Goal: Task Accomplishment & Management: Complete application form

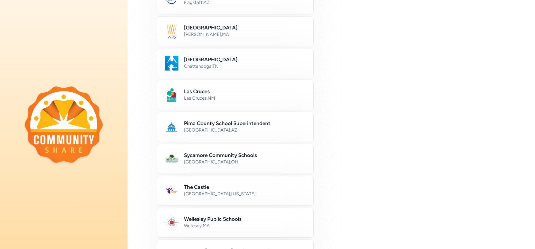
scroll to position [224, 0]
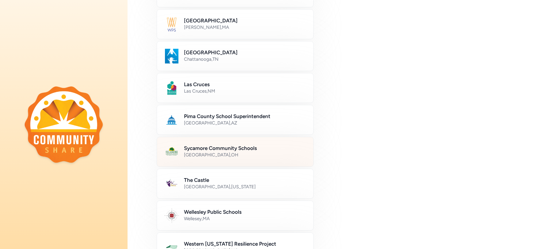
click at [276, 141] on div "Sycamore Community Schools [GEOGRAPHIC_DATA] , [GEOGRAPHIC_DATA]" at bounding box center [235, 152] width 157 height 30
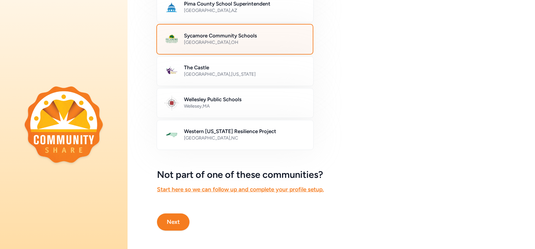
scroll to position [336, 0]
click at [180, 220] on button "Next" at bounding box center [173, 221] width 33 height 17
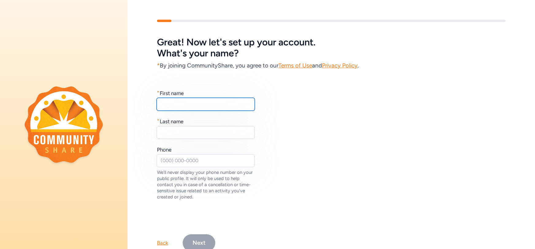
click at [197, 109] on input "text" at bounding box center [206, 104] width 98 height 13
type input "[PERSON_NAME]"
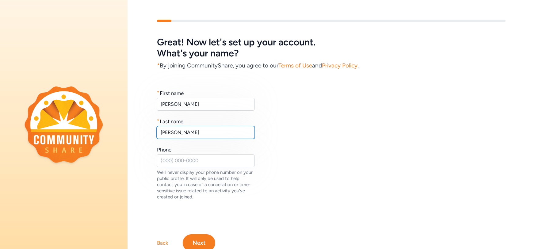
type input "[PERSON_NAME]"
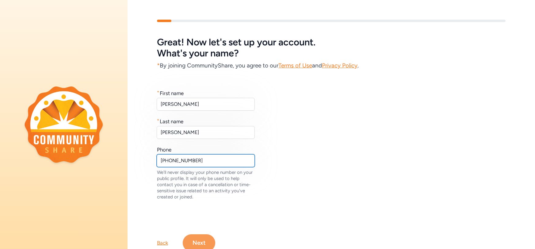
type input "[PHONE_NUMBER]"
click at [195, 242] on button "Next" at bounding box center [199, 242] width 33 height 17
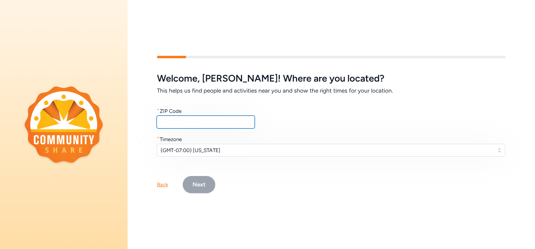
click at [241, 123] on input "text" at bounding box center [206, 122] width 98 height 13
type input "45242"
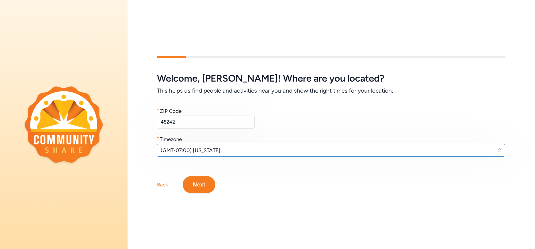
click at [212, 150] on span "(GMT-07:00) [US_STATE]" at bounding box center [327, 150] width 332 height 7
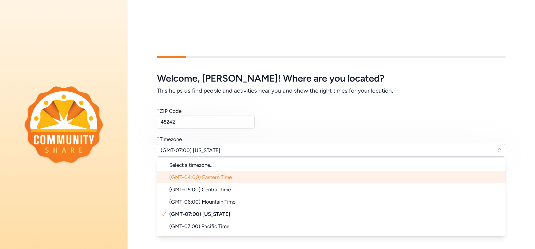
click at [219, 175] on span "(GMT-04:00) Eastern Time" at bounding box center [200, 177] width 63 height 6
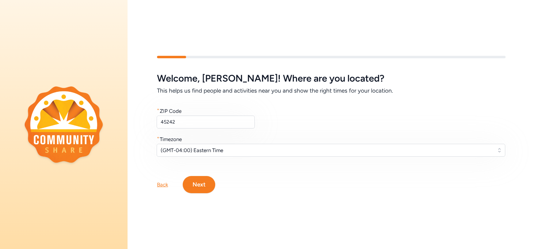
click at [205, 185] on button "Next" at bounding box center [199, 184] width 33 height 17
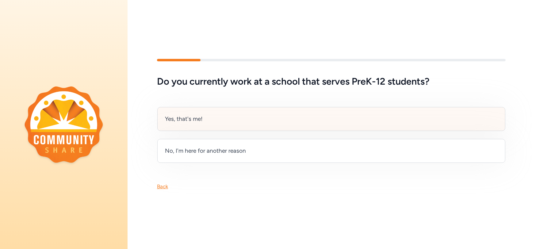
click at [239, 120] on div "Yes, that's me!" at bounding box center [331, 119] width 348 height 24
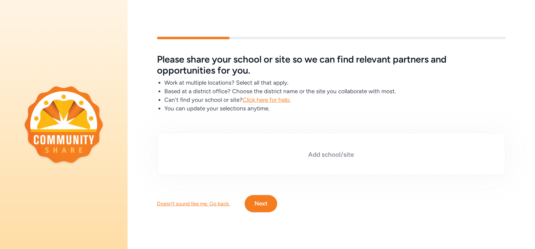
click at [348, 158] on h3 "Add school/site" at bounding box center [331, 154] width 318 height 9
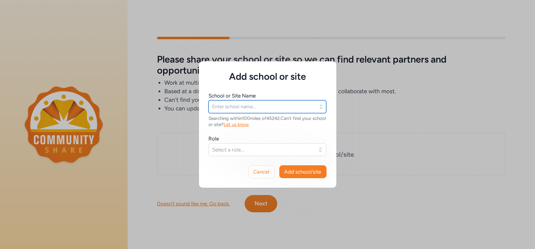
click at [289, 105] on input "text" at bounding box center [268, 106] width 118 height 13
type input "s"
type input "7"
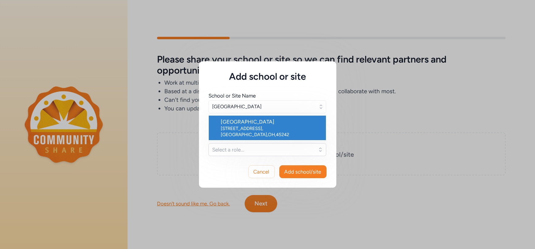
click at [277, 124] on div "Sycamore High School" at bounding box center [271, 121] width 100 height 7
type input "Sycamore High School"
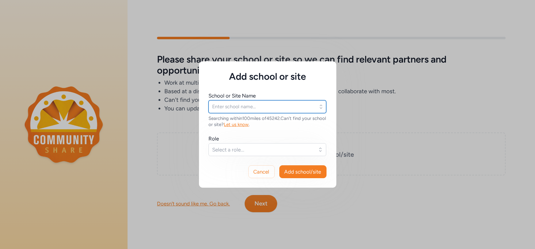
type input "Sycamore High School"
click at [221, 145] on button "Select a role..." at bounding box center [268, 149] width 118 height 13
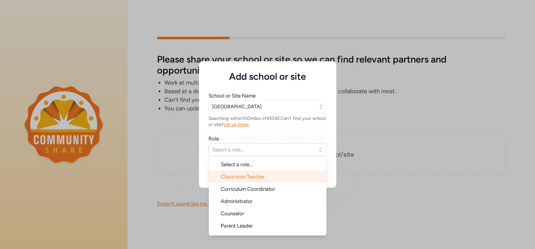
click at [228, 178] on span "Classroom Teacher" at bounding box center [243, 177] width 44 height 6
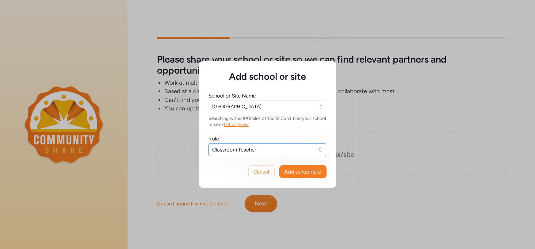
click at [240, 145] on button "Classroom Teacher" at bounding box center [268, 149] width 118 height 13
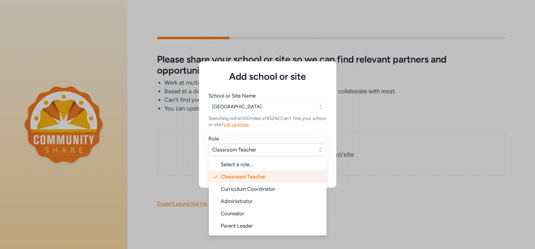
click at [242, 173] on li "Classroom Teacher" at bounding box center [268, 177] width 118 height 12
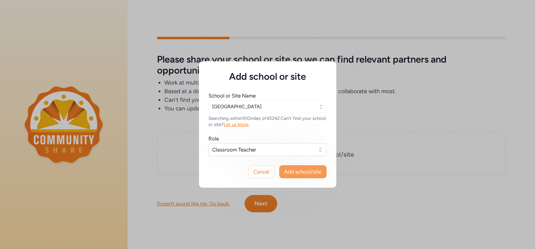
click at [309, 173] on span "Add school/site" at bounding box center [303, 171] width 37 height 7
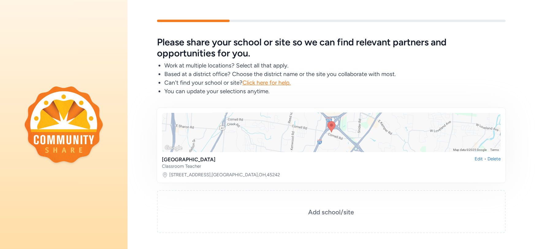
scroll to position [40, 0]
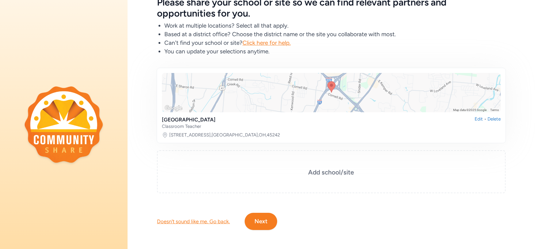
click at [251, 216] on button "Next" at bounding box center [261, 221] width 33 height 17
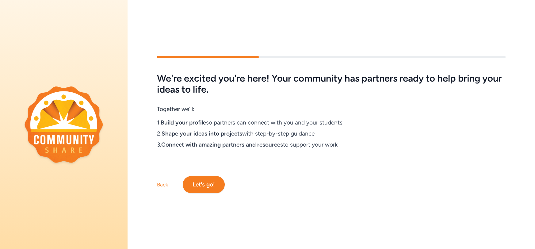
click at [214, 181] on button "Let's go!" at bounding box center [204, 184] width 42 height 17
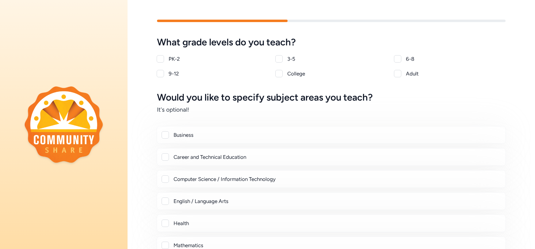
click at [161, 72] on div at bounding box center [160, 73] width 7 height 7
checkbox input "true"
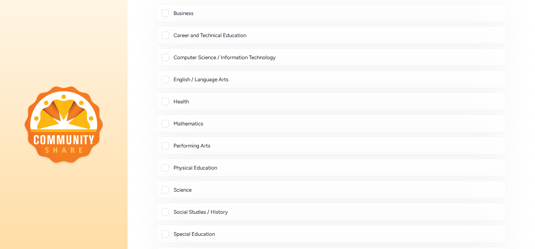
scroll to position [229, 0]
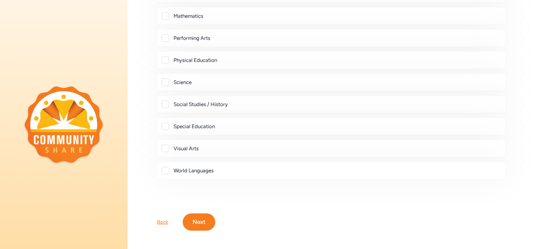
click at [185, 149] on div "Visual Arts" at bounding box center [337, 148] width 327 height 7
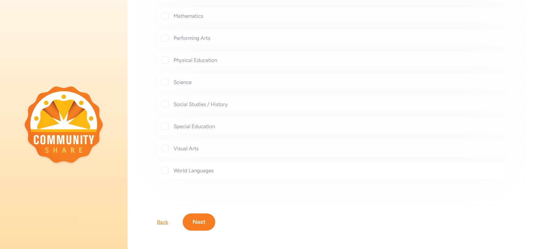
checkbox input "true"
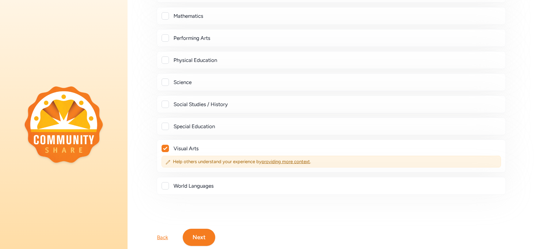
click at [198, 235] on button "Next" at bounding box center [199, 237] width 33 height 17
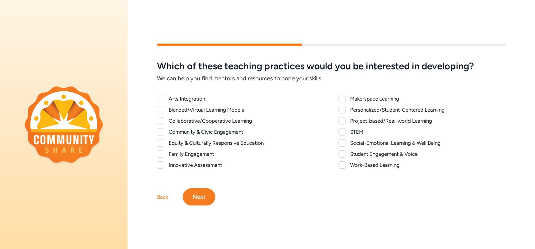
click at [342, 121] on div at bounding box center [342, 120] width 7 height 7
click at [343, 122] on icon at bounding box center [342, 121] width 4 height 4
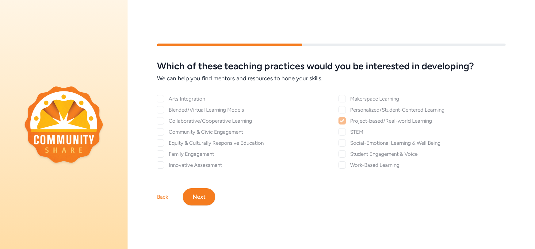
checkbox input "false"
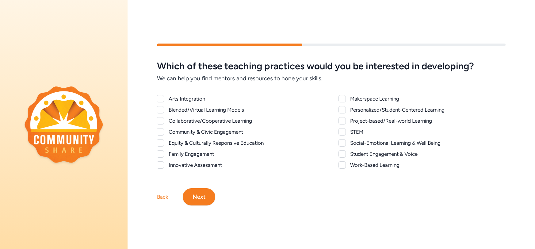
click at [161, 131] on div at bounding box center [160, 131] width 7 height 7
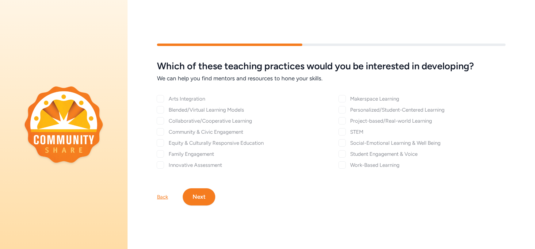
checkbox input "true"
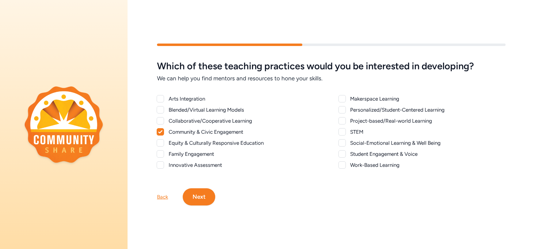
click at [159, 154] on div at bounding box center [160, 153] width 7 height 7
checkbox input "true"
click at [162, 165] on div at bounding box center [160, 164] width 7 height 7
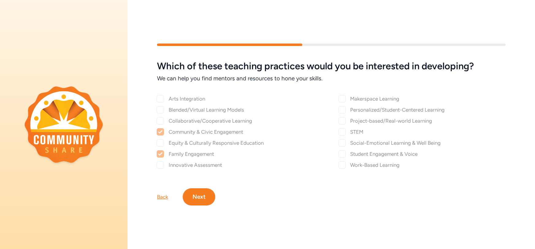
checkbox input "true"
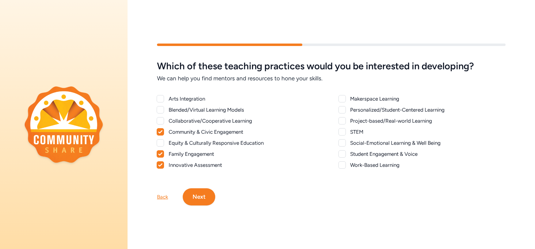
click at [199, 191] on button "Next" at bounding box center [199, 196] width 33 height 17
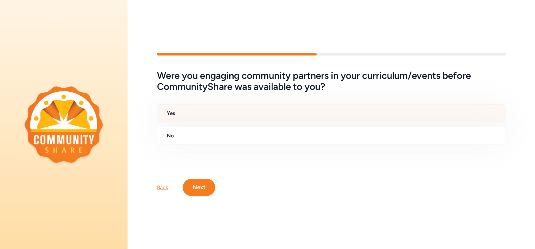
click at [178, 116] on h2 "Yes" at bounding box center [334, 112] width 334 height 7
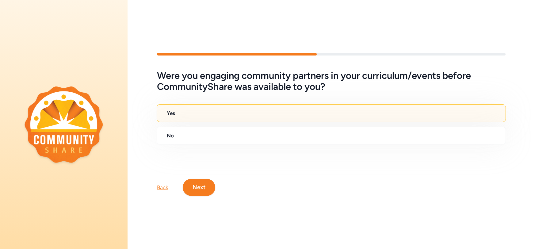
click at [196, 195] on button "Next" at bounding box center [199, 187] width 33 height 17
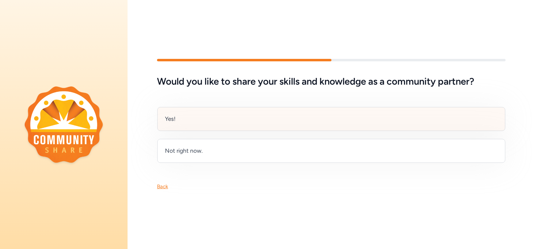
click at [181, 119] on div "Yes!" at bounding box center [331, 119] width 348 height 24
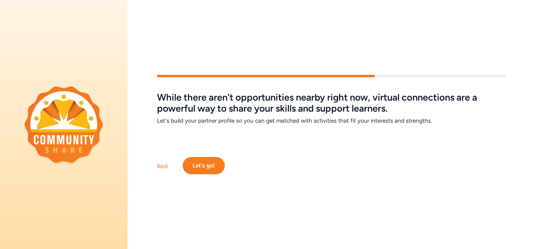
click at [207, 173] on button "Let's go!" at bounding box center [204, 165] width 42 height 17
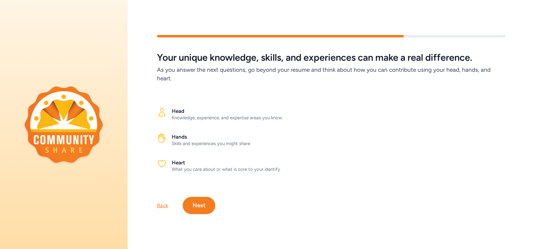
click at [195, 204] on button "Next" at bounding box center [199, 205] width 33 height 17
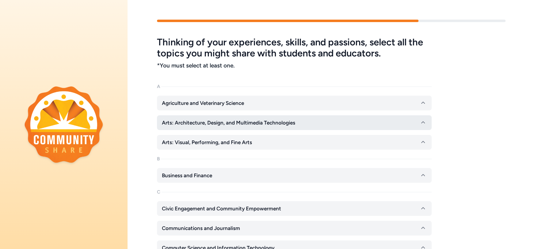
click at [198, 119] on span "Arts: Architecture, Design, and Multimedia Technologies" at bounding box center [228, 122] width 133 height 7
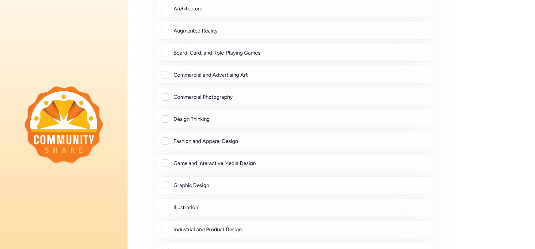
scroll to position [204, 0]
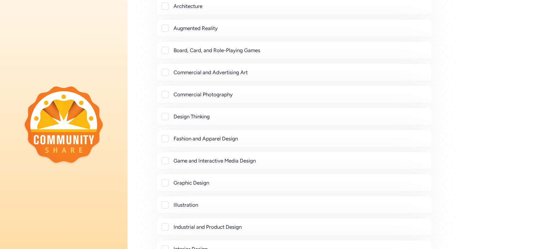
click at [164, 115] on div at bounding box center [165, 116] width 7 height 7
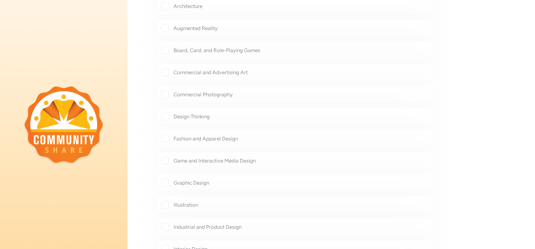
checkbox input "true"
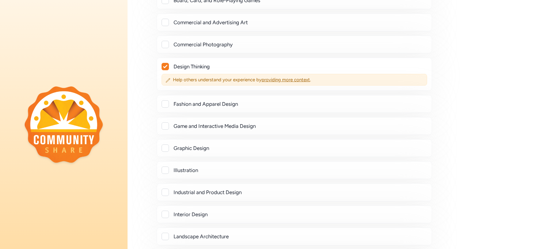
scroll to position [270, 0]
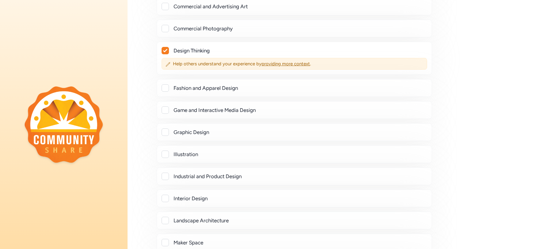
click at [165, 130] on div at bounding box center [165, 132] width 7 height 7
checkbox input "true"
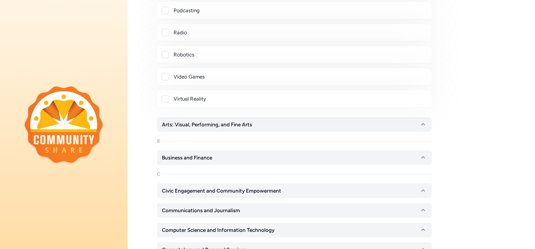
scroll to position [605, 0]
click at [179, 127] on button "Arts: Visual, Performing, and Fine Arts" at bounding box center [294, 124] width 275 height 15
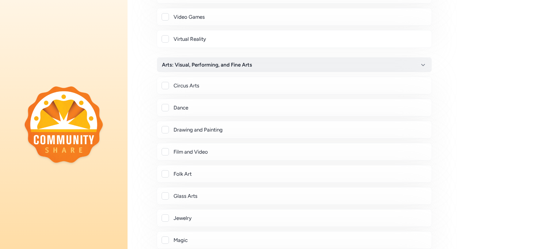
scroll to position [666, 0]
click at [165, 126] on div at bounding box center [165, 128] width 7 height 7
checkbox input "true"
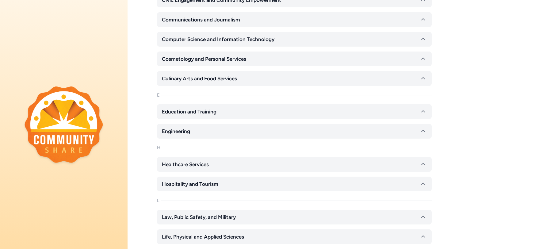
scroll to position [1237, 0]
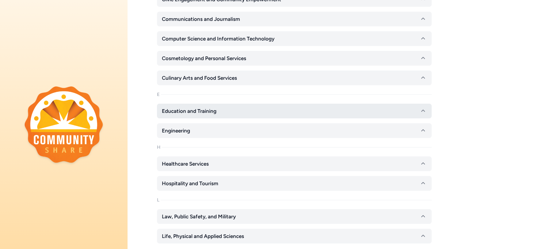
click at [175, 107] on span "Education and Training" at bounding box center [189, 110] width 55 height 7
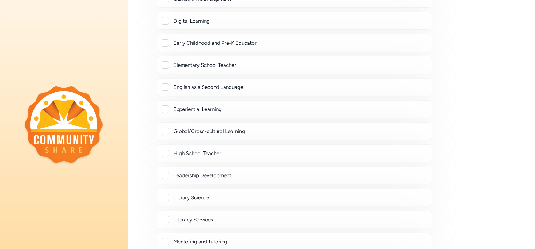
scroll to position [1503, 0]
click at [167, 148] on div at bounding box center [165, 151] width 7 height 7
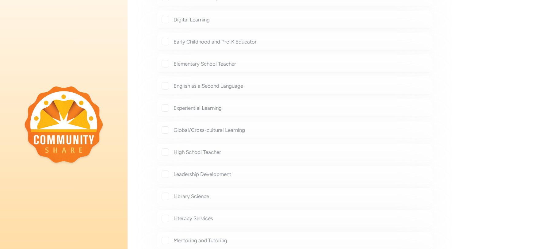
checkbox input "true"
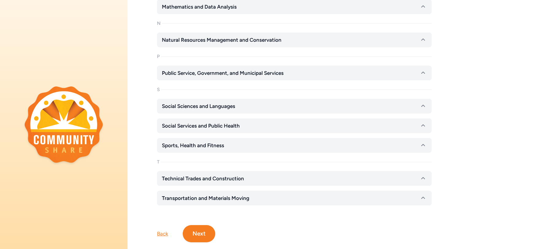
scroll to position [2097, 0]
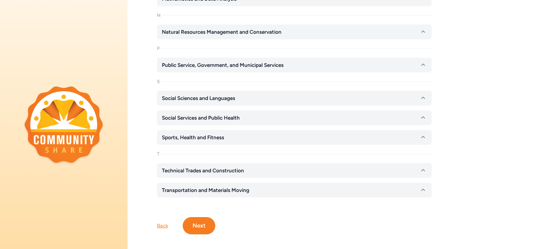
click at [202, 221] on button "Next" at bounding box center [199, 225] width 33 height 17
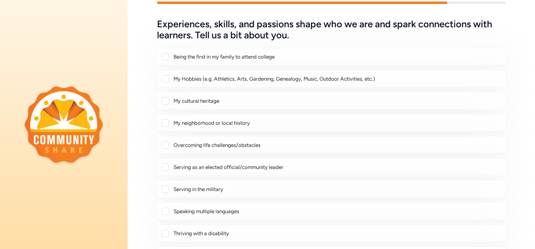
scroll to position [19, 0]
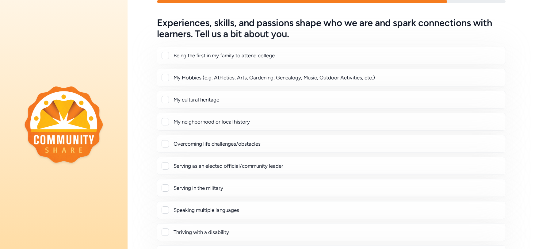
click at [189, 48] on div "Being the first in my family to attend college" at bounding box center [331, 56] width 349 height 18
click at [165, 78] on div at bounding box center [165, 77] width 7 height 7
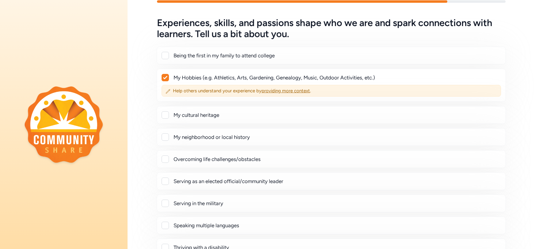
click at [165, 78] on icon at bounding box center [165, 77] width 4 height 3
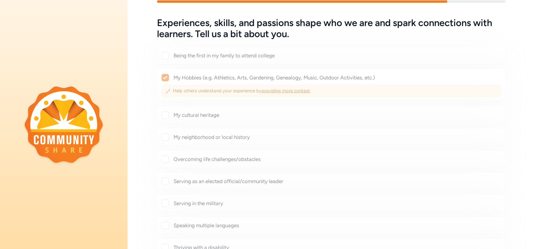
checkbox input "false"
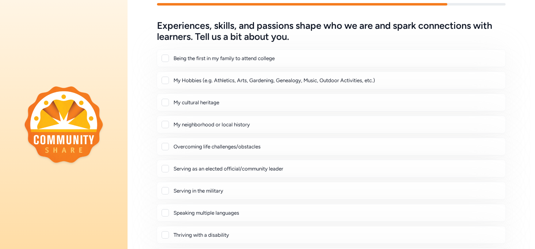
scroll to position [103, 0]
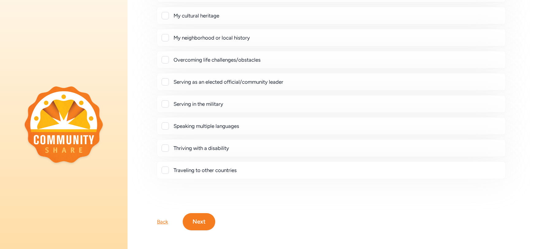
click at [197, 214] on button "Next" at bounding box center [199, 221] width 33 height 17
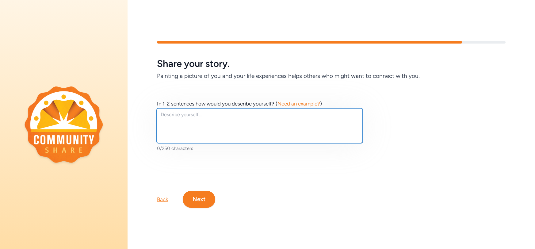
click at [200, 115] on textarea at bounding box center [260, 125] width 206 height 35
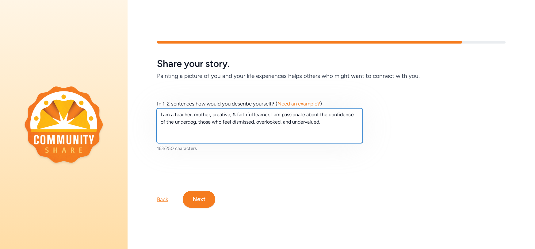
click at [175, 115] on textarea "I am a teacher, mother, creative, & faithful learner. I am passionate about the…" at bounding box center [260, 125] width 206 height 35
click at [214, 115] on textarea "I am a visual arts teacher, mother, creative, & faithful learner. I am passiona…" at bounding box center [260, 125] width 206 height 35
click at [190, 130] on textarea "I am a visual arts teacher and leader, mother, creative, & faithful learner. I …" at bounding box center [260, 125] width 206 height 35
click at [247, 124] on textarea "I am a visual arts teacher and leader, mother, creative, & faithful learner. I …" at bounding box center [260, 125] width 206 height 35
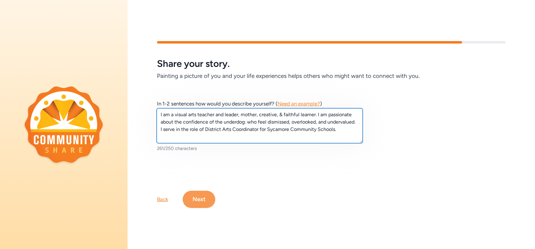
type textarea "I am a visual arts teacher and leader, mother, creative, & faithful learner. I …"
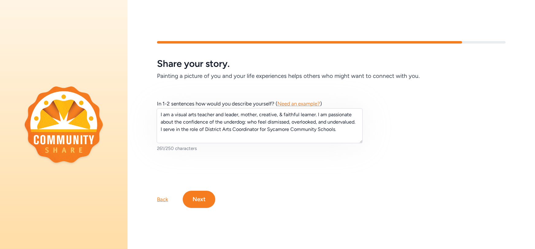
click at [205, 196] on button "Next" at bounding box center [199, 199] width 33 height 17
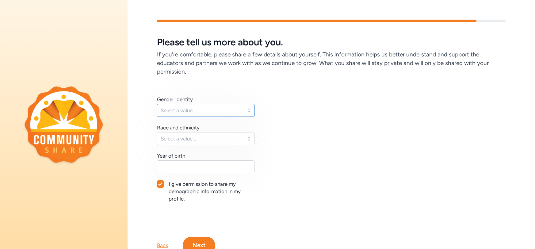
click at [198, 115] on button "Select a value..." at bounding box center [206, 110] width 98 height 13
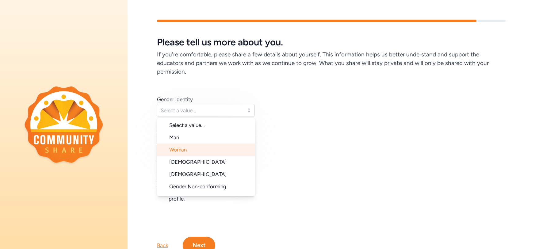
click at [196, 150] on li "Woman" at bounding box center [206, 150] width 98 height 12
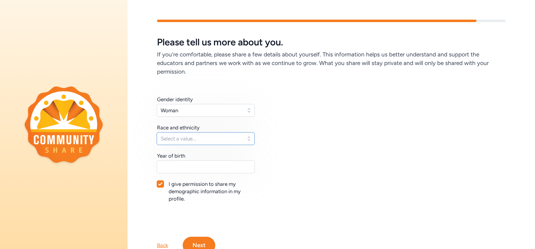
click at [198, 139] on span "Select a value..." at bounding box center [202, 138] width 82 height 7
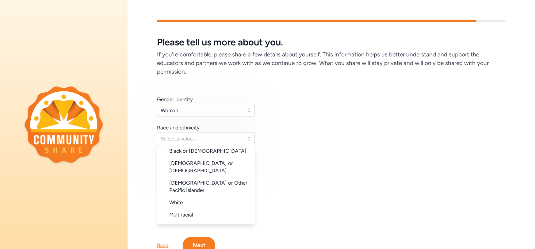
scroll to position [61, 0]
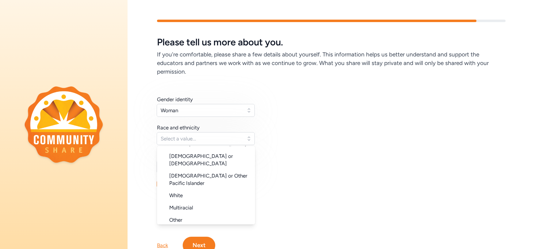
click at [201, 189] on li "White" at bounding box center [206, 195] width 98 height 12
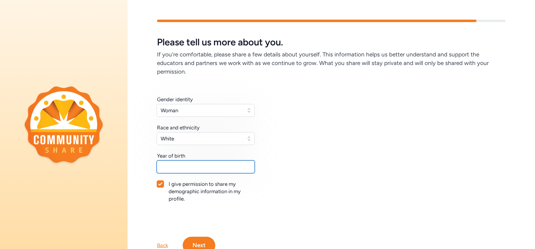
click at [202, 170] on input "text" at bounding box center [206, 166] width 98 height 13
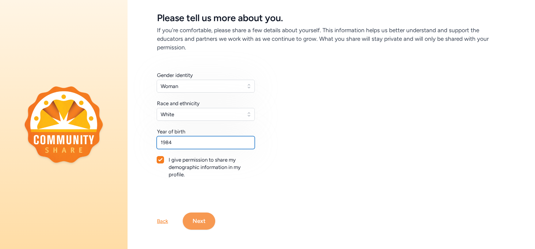
type input "1984"
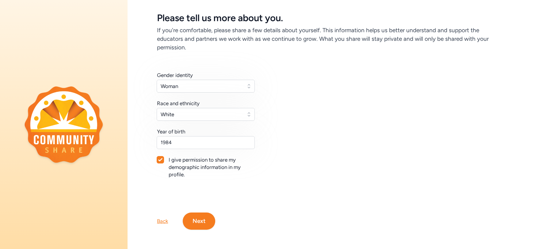
click at [204, 216] on button "Next" at bounding box center [199, 221] width 33 height 17
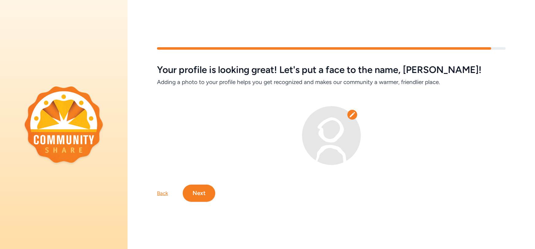
click at [354, 115] on icon at bounding box center [352, 115] width 6 height 6
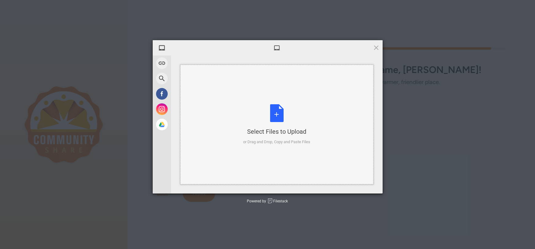
click at [276, 120] on div "Select Files to Upload or Drag and Drop, Copy and Paste Files" at bounding box center [276, 124] width 67 height 41
click at [278, 121] on div "Select Files to Upload or Drag and Drop, Copy and Paste Files" at bounding box center [276, 124] width 67 height 41
click at [282, 113] on div "Select Files to Upload or Drag and Drop, Copy and Paste Files" at bounding box center [276, 124] width 67 height 41
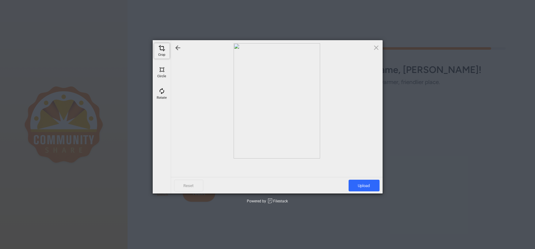
click at [163, 49] on span at bounding box center [162, 48] width 7 height 7
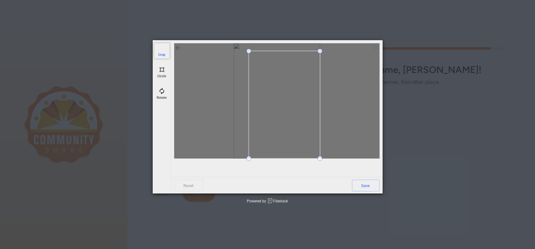
click at [247, 51] on span at bounding box center [248, 51] width 5 height 5
click at [292, 138] on span at bounding box center [284, 139] width 72 height 2
click at [297, 117] on span at bounding box center [284, 101] width 72 height 88
click at [370, 180] on span "Save" at bounding box center [366, 186] width 28 height 12
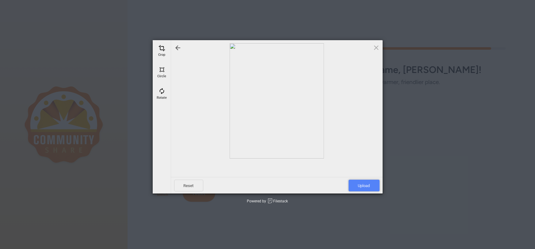
click at [370, 184] on span "Upload" at bounding box center [364, 186] width 31 height 12
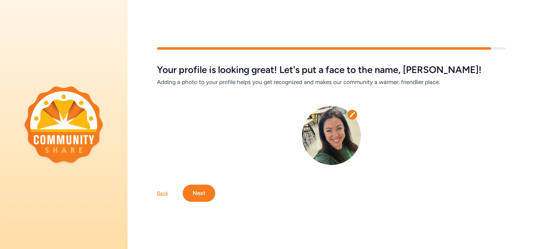
click at [198, 196] on button "Next" at bounding box center [199, 193] width 33 height 17
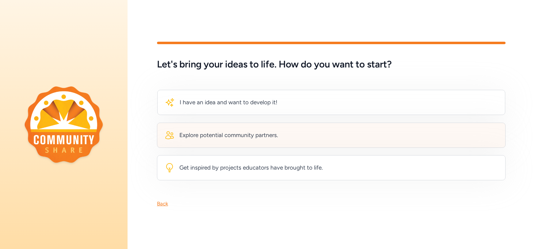
click at [202, 130] on div "Explore potential community partners." at bounding box center [221, 135] width 113 height 10
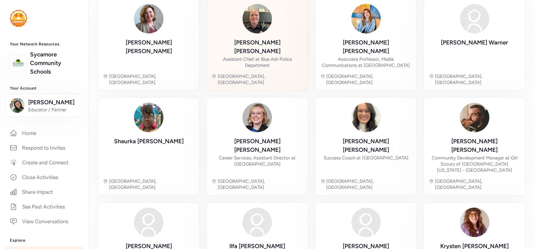
scroll to position [184, 0]
